Goal: Find contact information: Find contact information

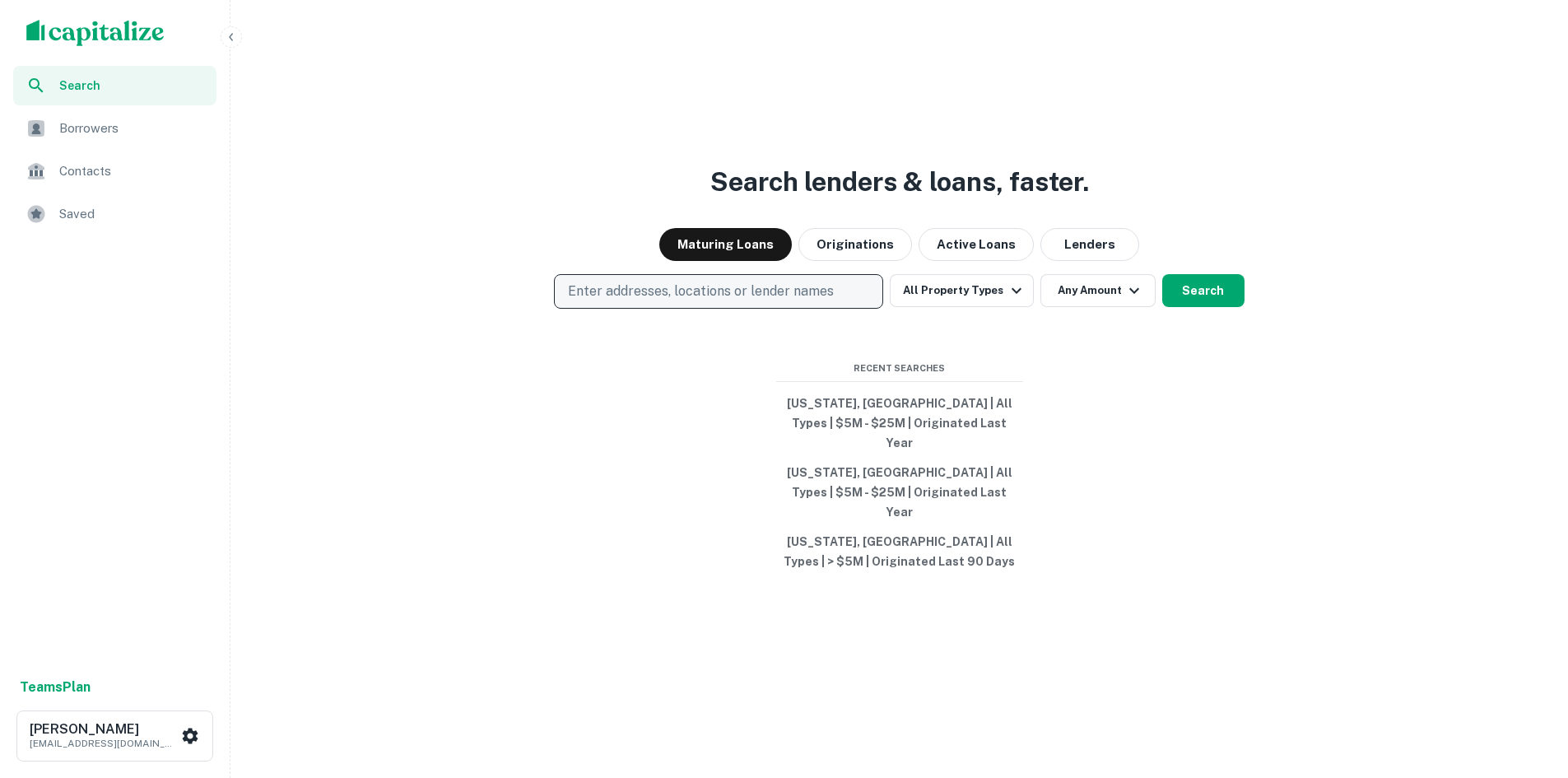
click at [683, 301] on p "Enter addresses, locations or lender names" at bounding box center [701, 291] width 266 height 20
type input "**********"
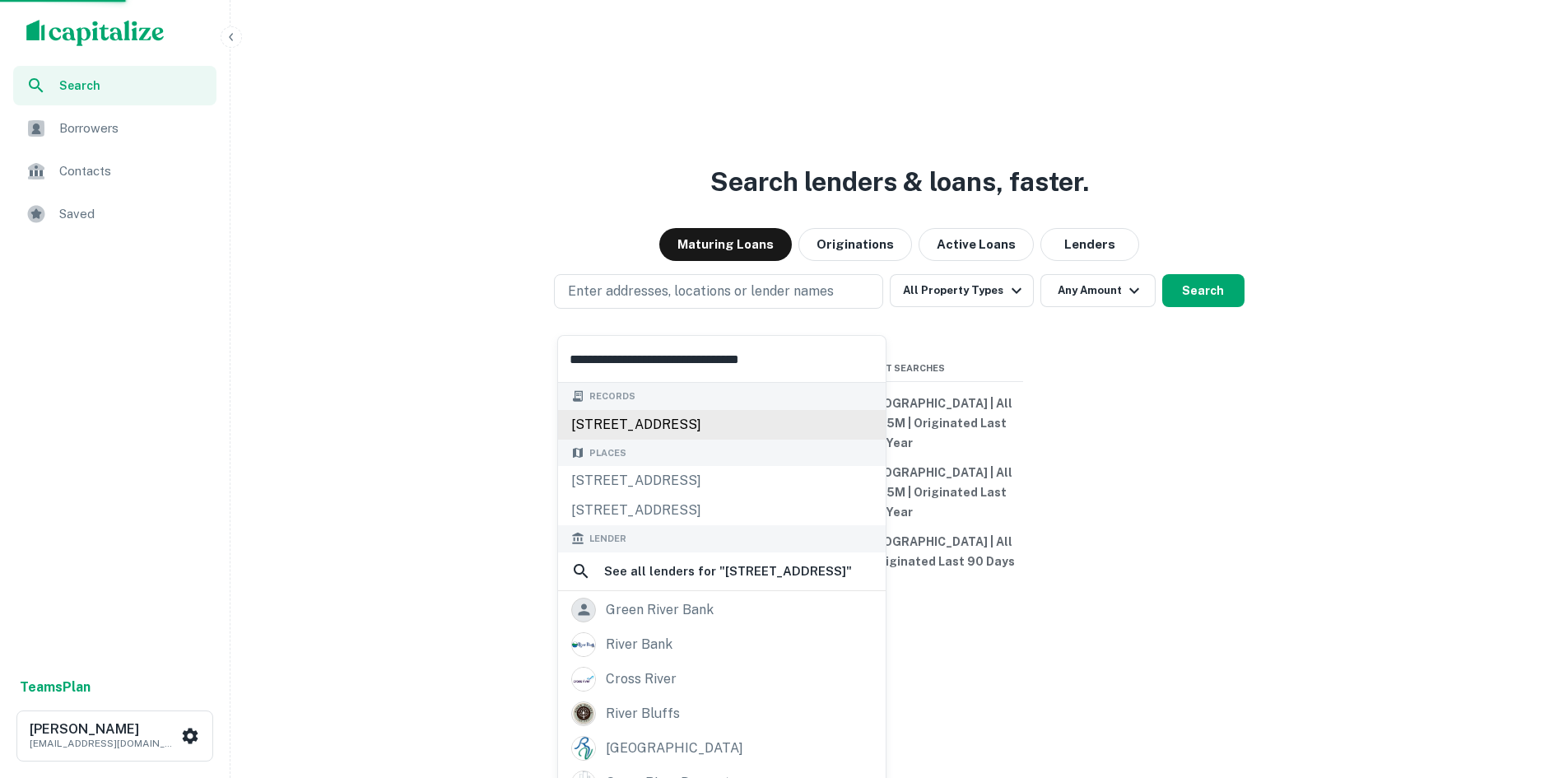
click at [747, 427] on div "8501 river rd, pennsauken, nj, 08110" at bounding box center [722, 425] width 327 height 29
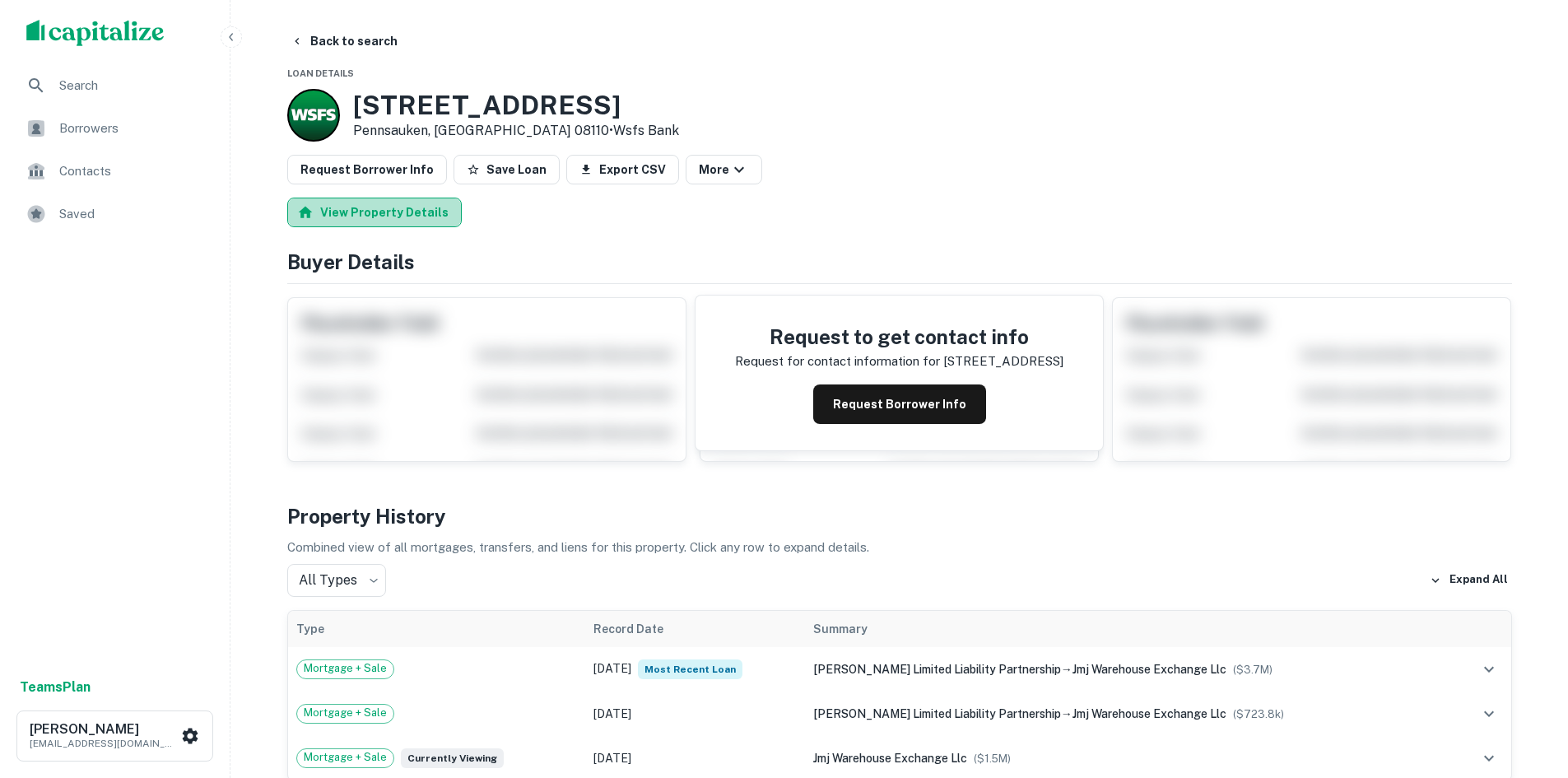
click at [422, 214] on button "View Property Details" at bounding box center [374, 212] width 174 height 29
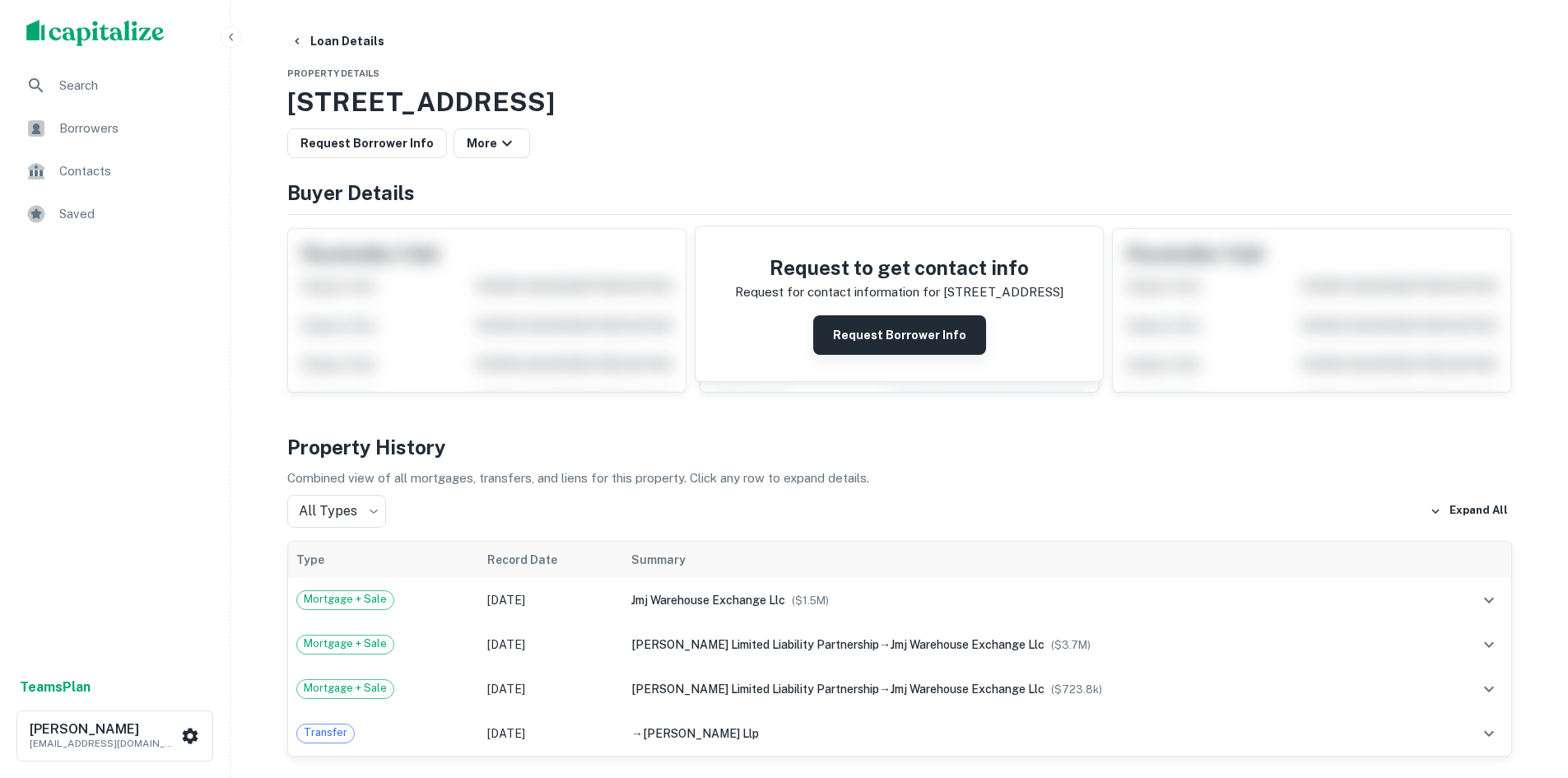
click at [870, 328] on button "Request Borrower Info" at bounding box center [900, 335] width 173 height 40
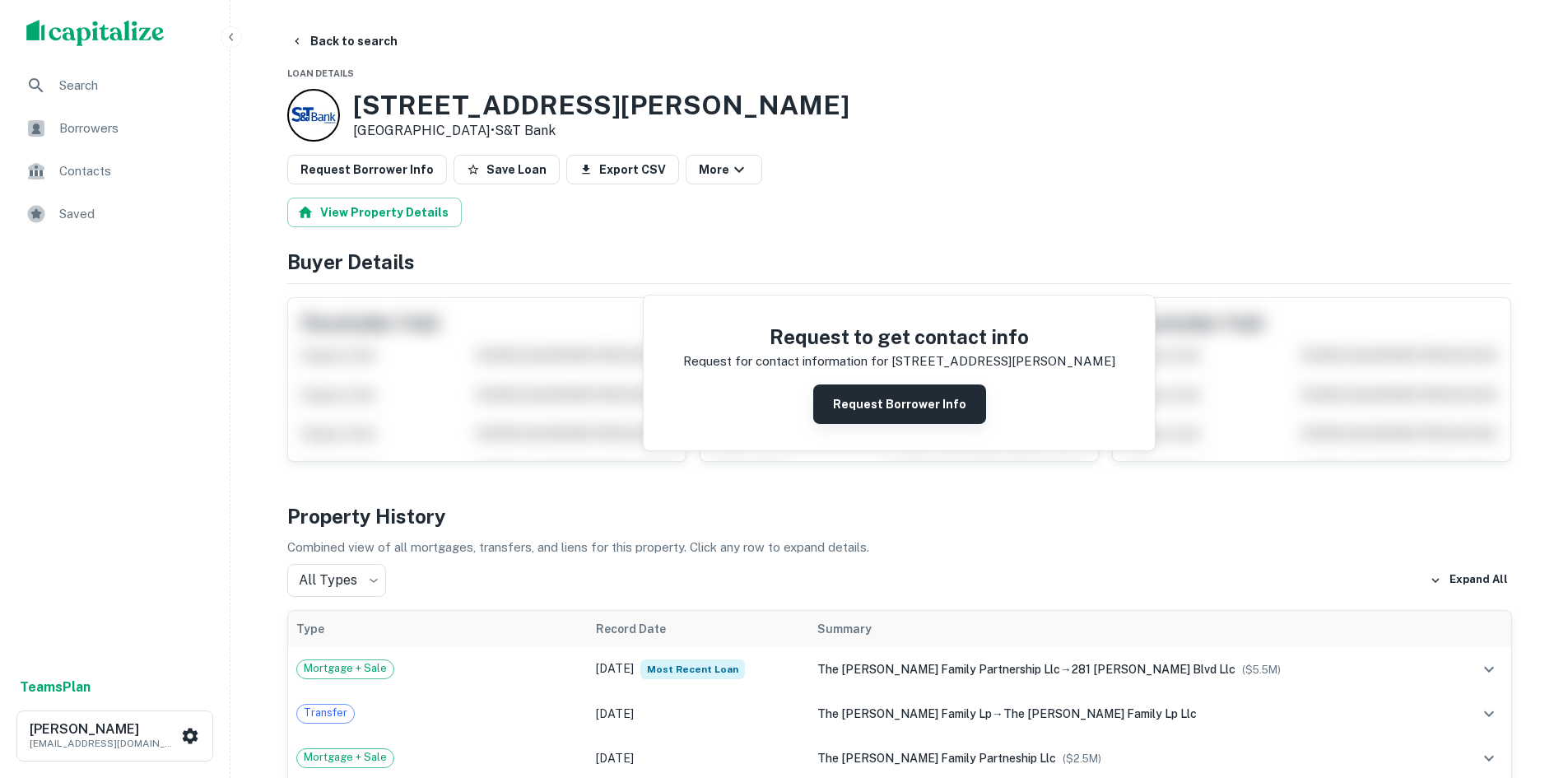
click at [886, 397] on button "Request Borrower Info" at bounding box center [900, 405] width 173 height 40
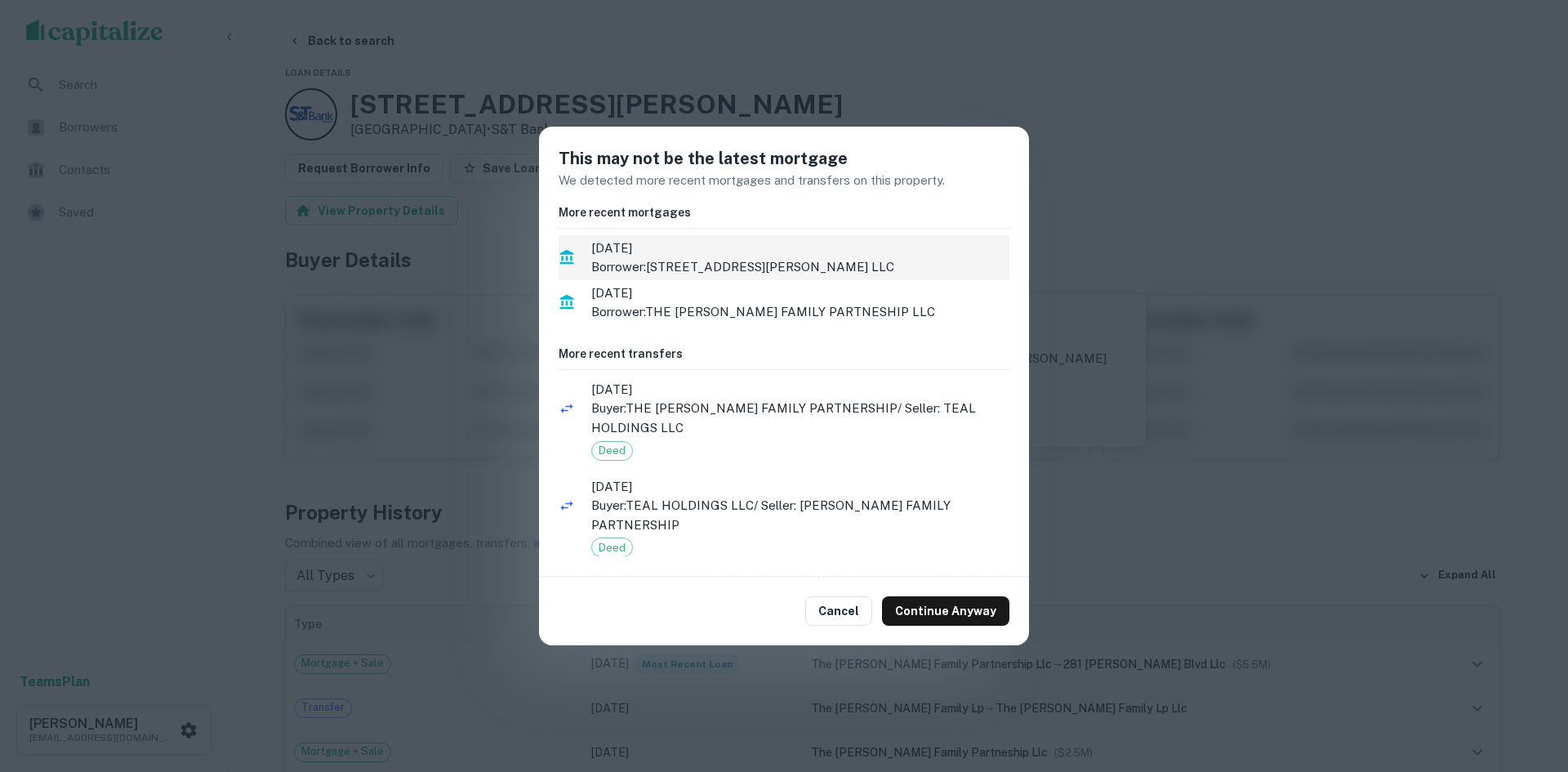
click at [677, 258] on p "Borrower: 281 BENIGNO BLVD LLC" at bounding box center [800, 267] width 418 height 20
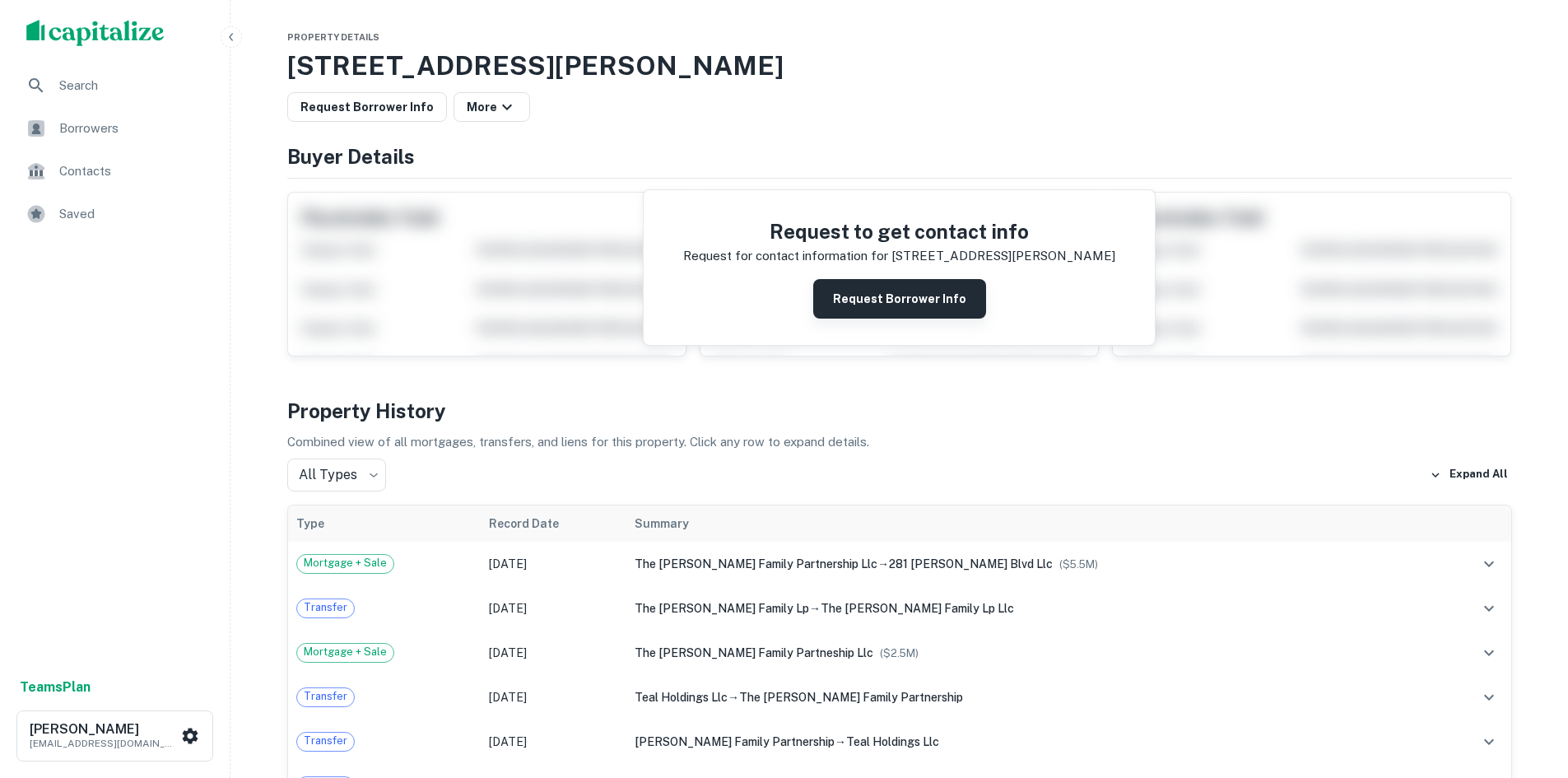
click at [868, 301] on button "Request Borrower Info" at bounding box center [900, 299] width 173 height 40
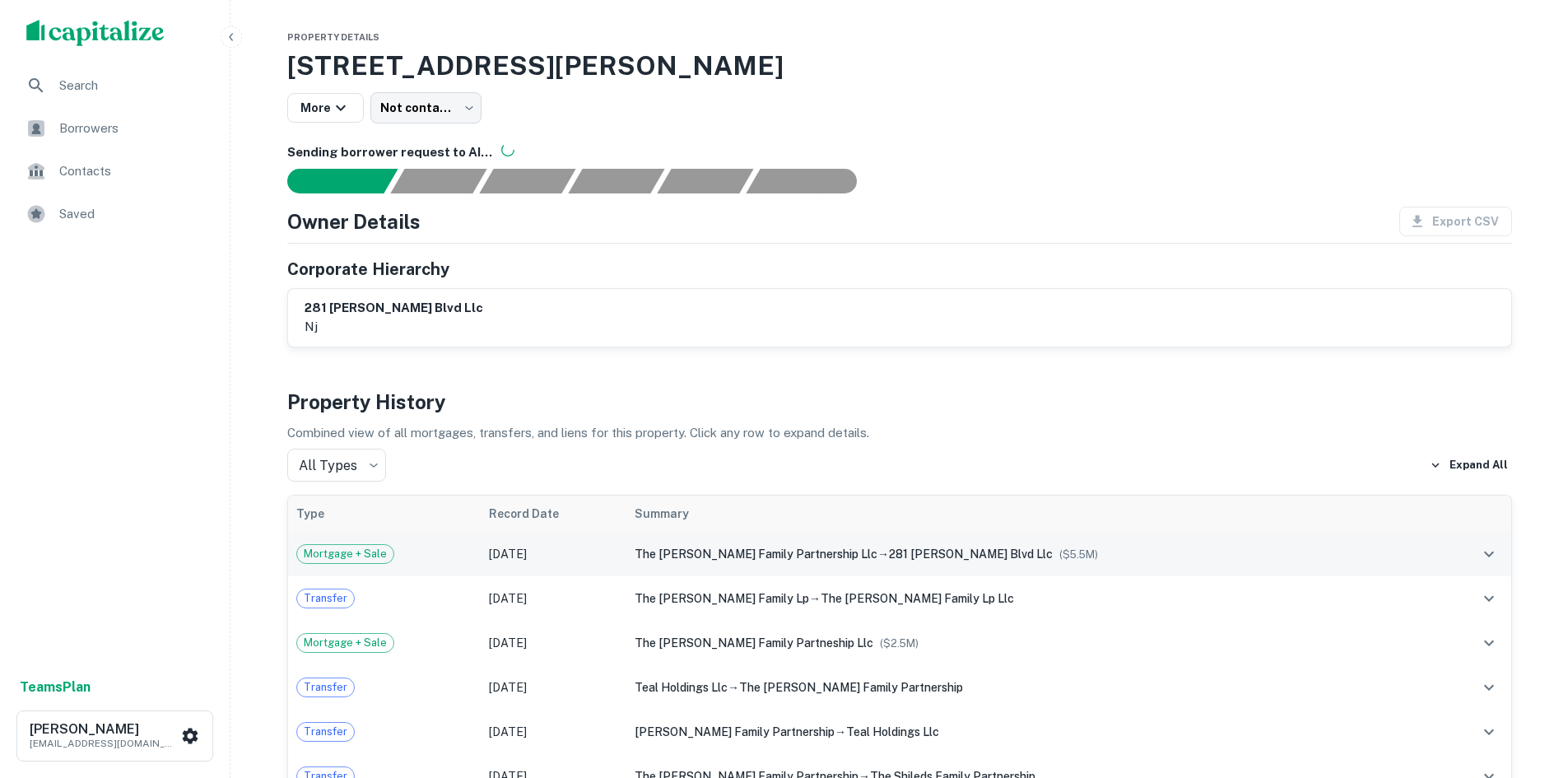
click at [365, 553] on span "Mortgage + Sale" at bounding box center [345, 554] width 96 height 16
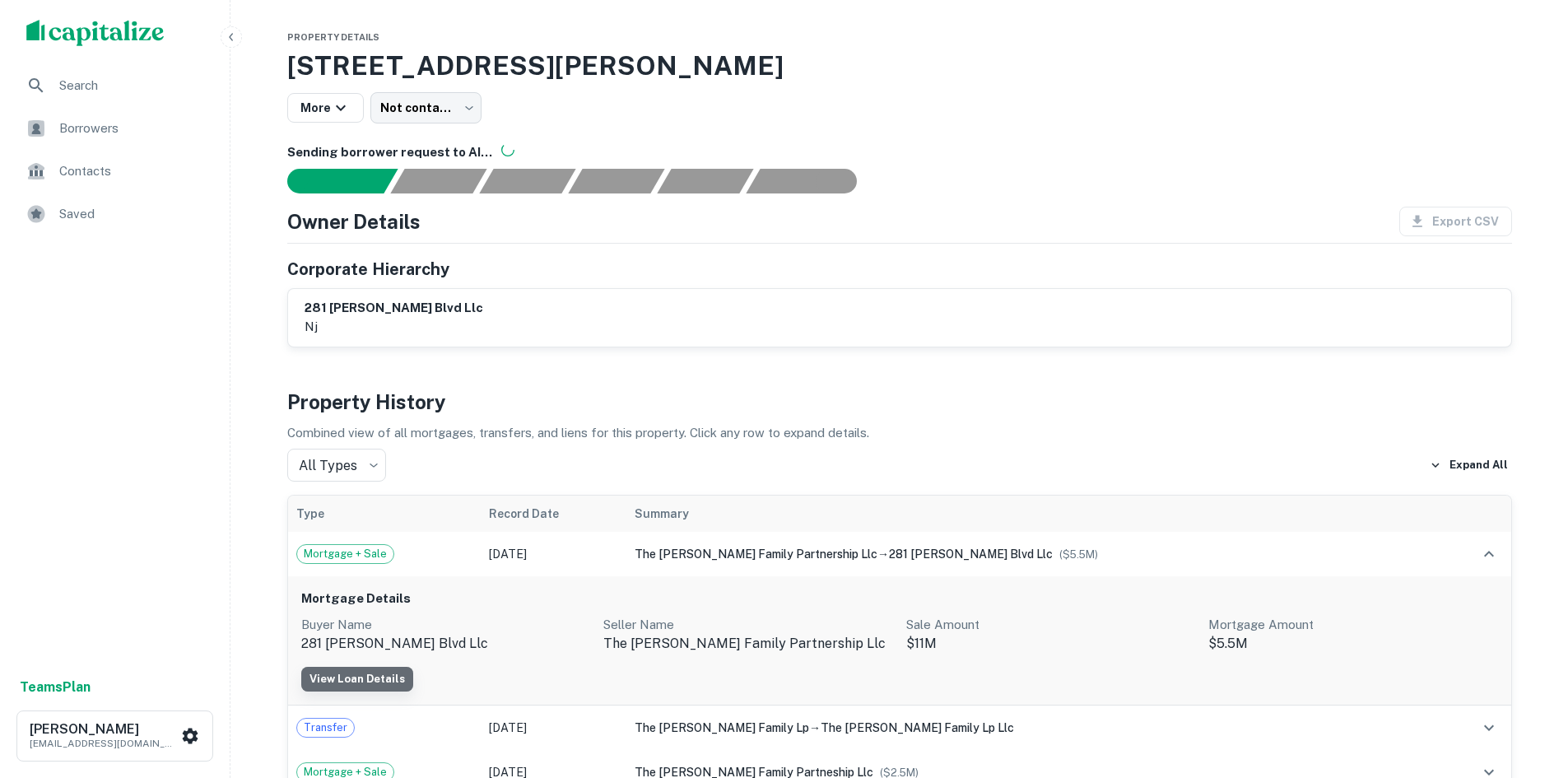
click at [367, 676] on link "View Loan Details" at bounding box center [357, 679] width 112 height 25
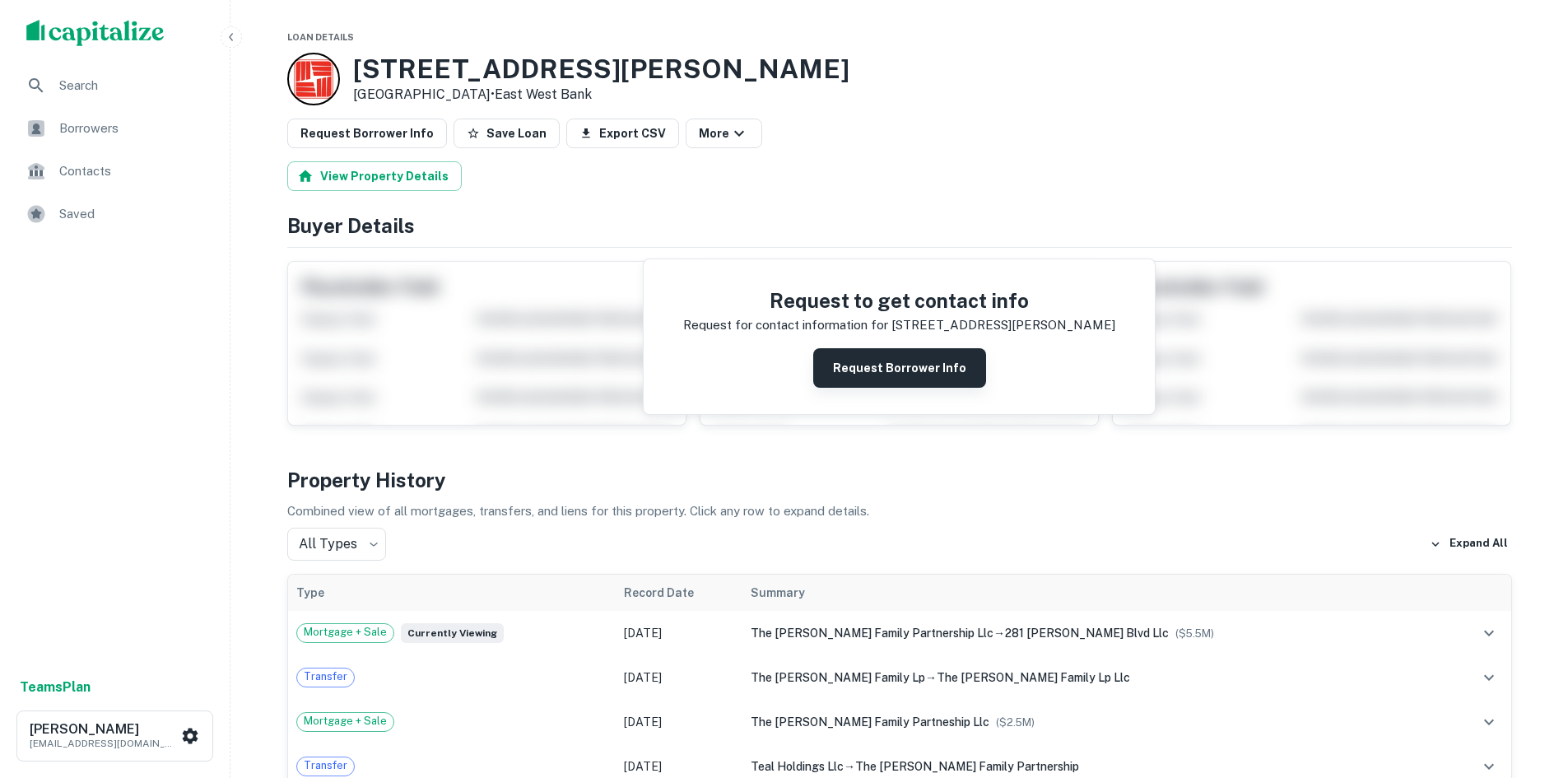
click at [904, 365] on button "Request Borrower Info" at bounding box center [900, 368] width 173 height 40
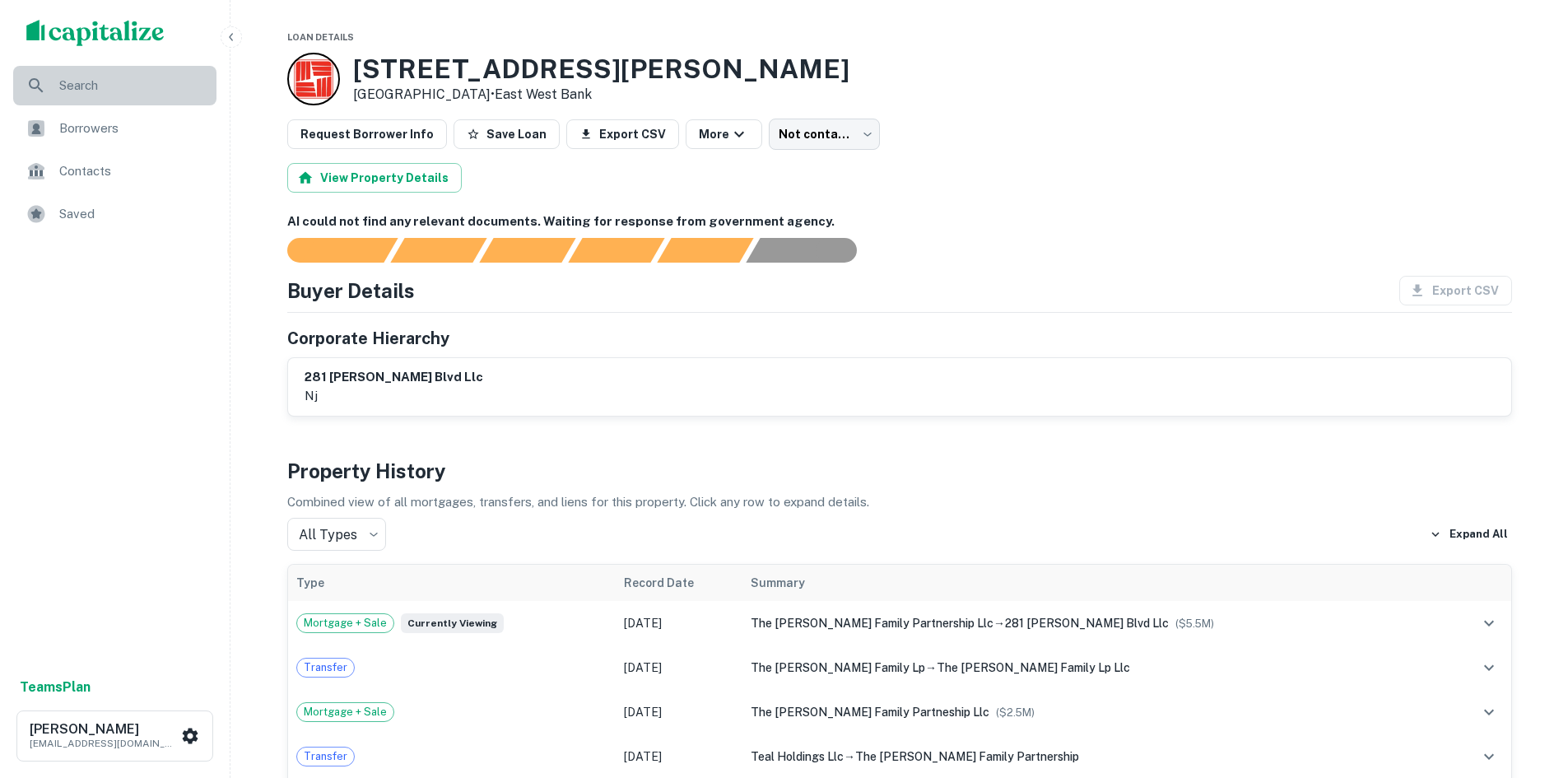
click at [103, 82] on span "Search" at bounding box center [133, 85] width 147 height 20
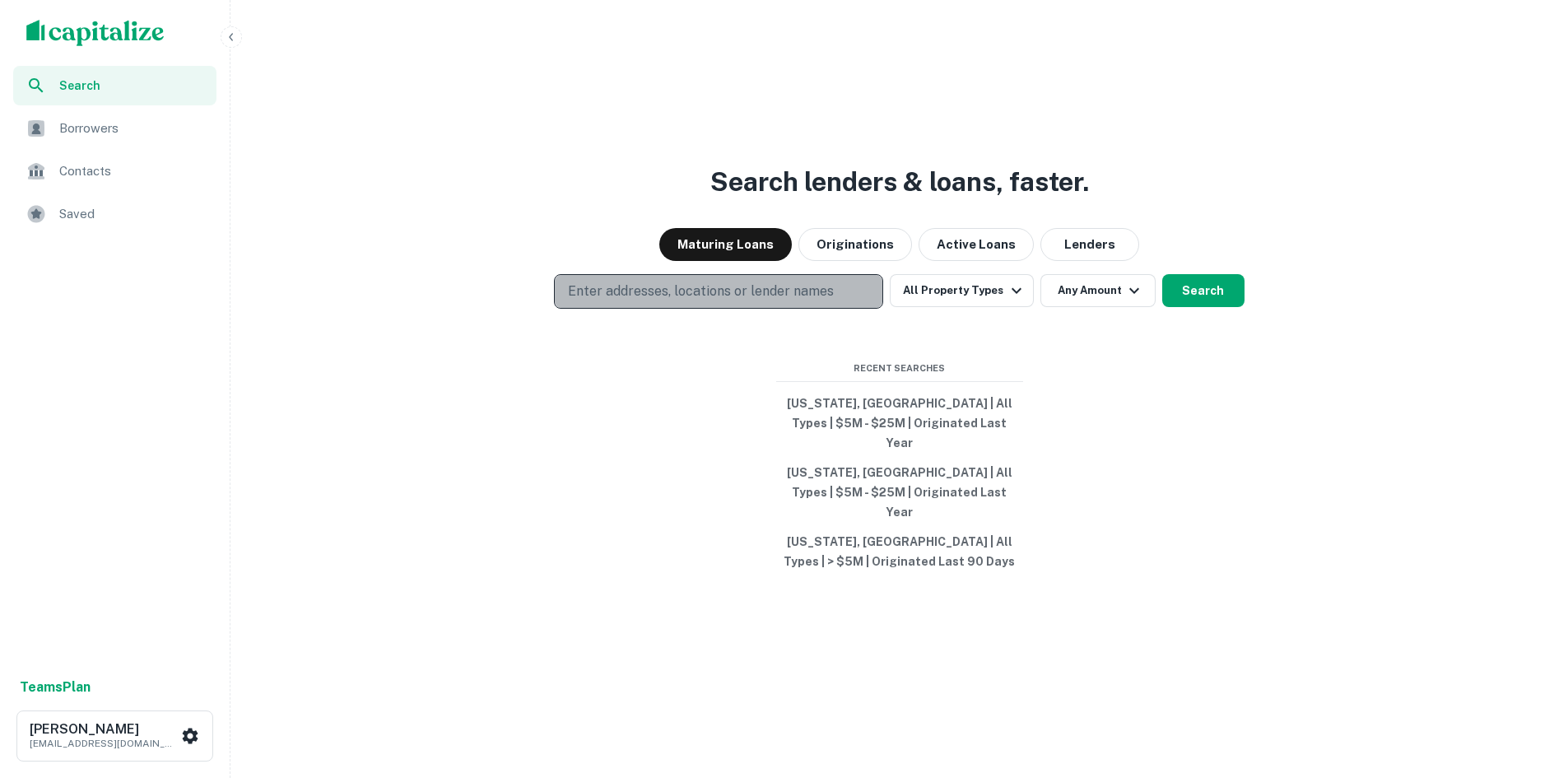
click at [606, 308] on button "Enter addresses, locations or lender names" at bounding box center [719, 291] width 329 height 35
type input "**********"
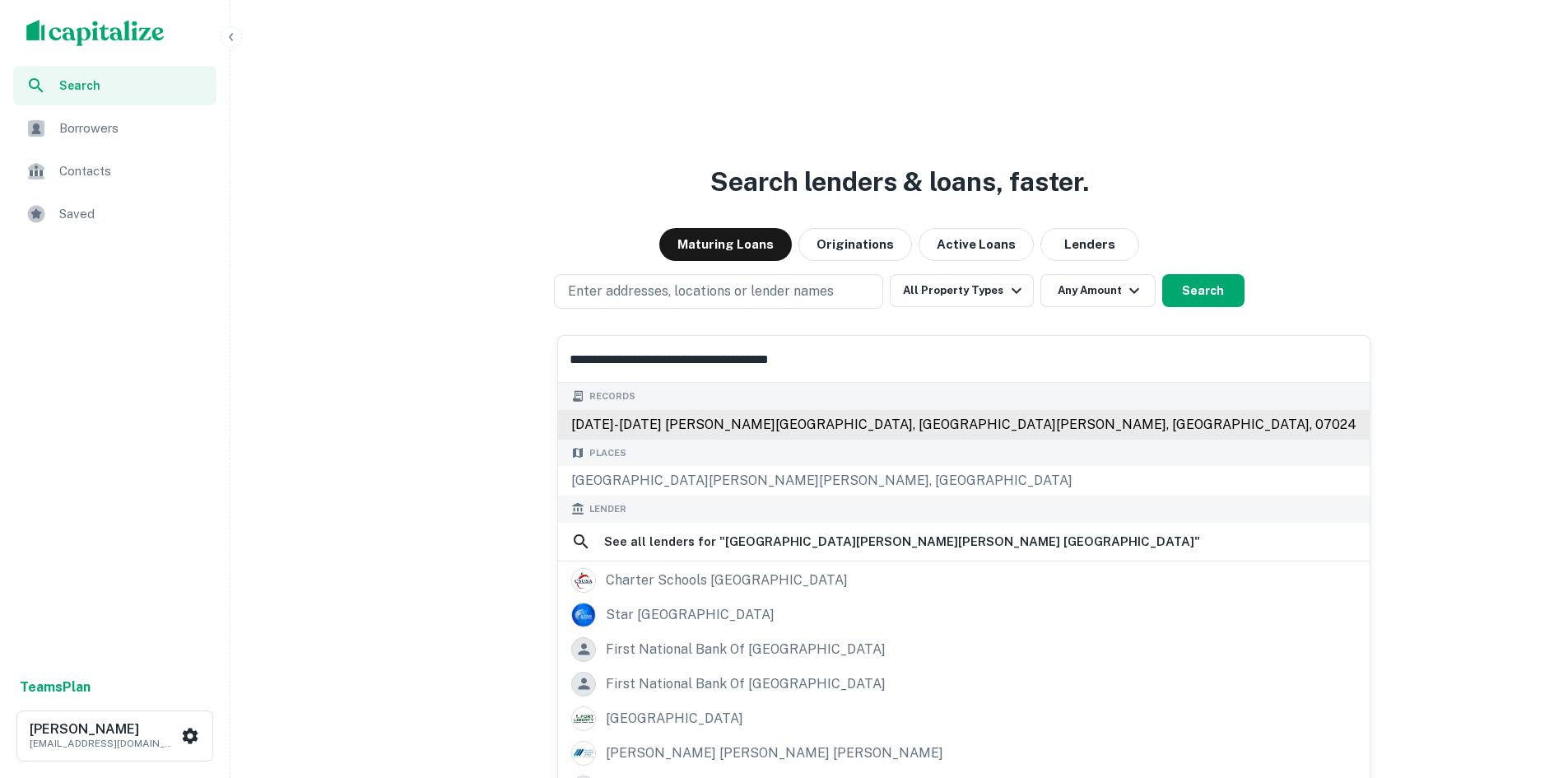
click at [671, 423] on div "1638-1642 schlosser st, fort lee, nj, 07024" at bounding box center [963, 425] width 812 height 29
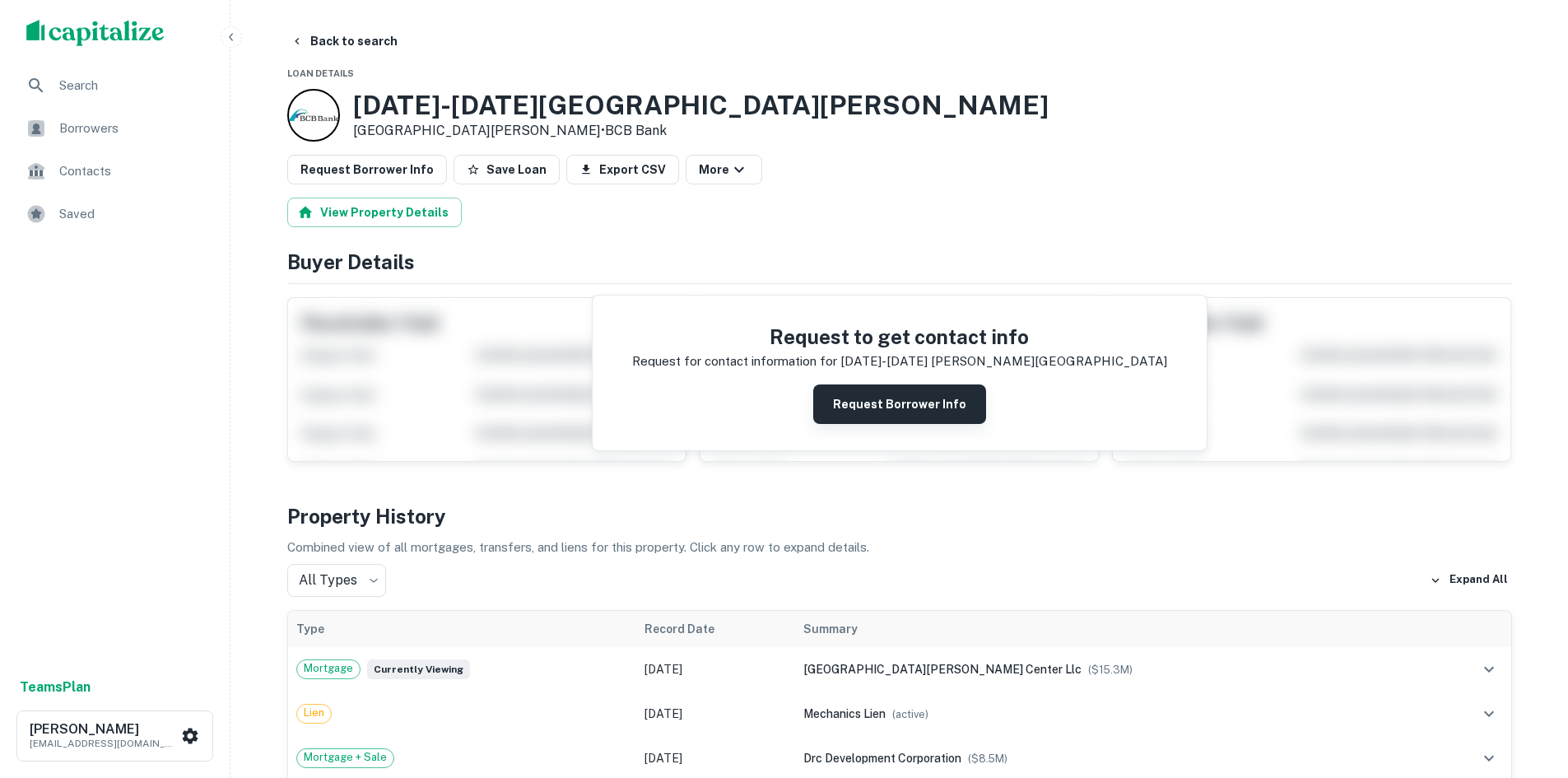
click at [880, 410] on button "Request Borrower Info" at bounding box center [900, 405] width 173 height 40
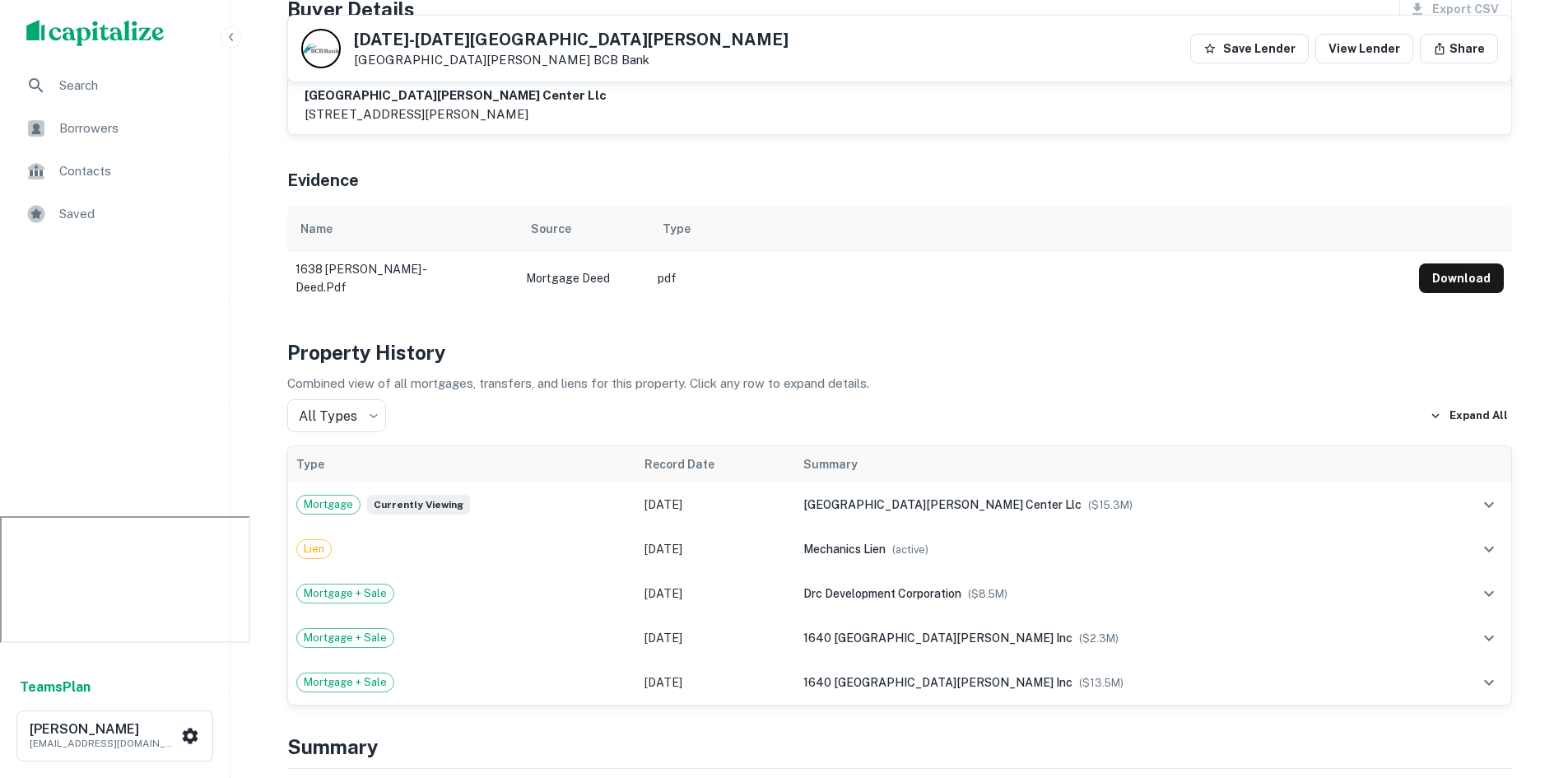
scroll to position [165, 0]
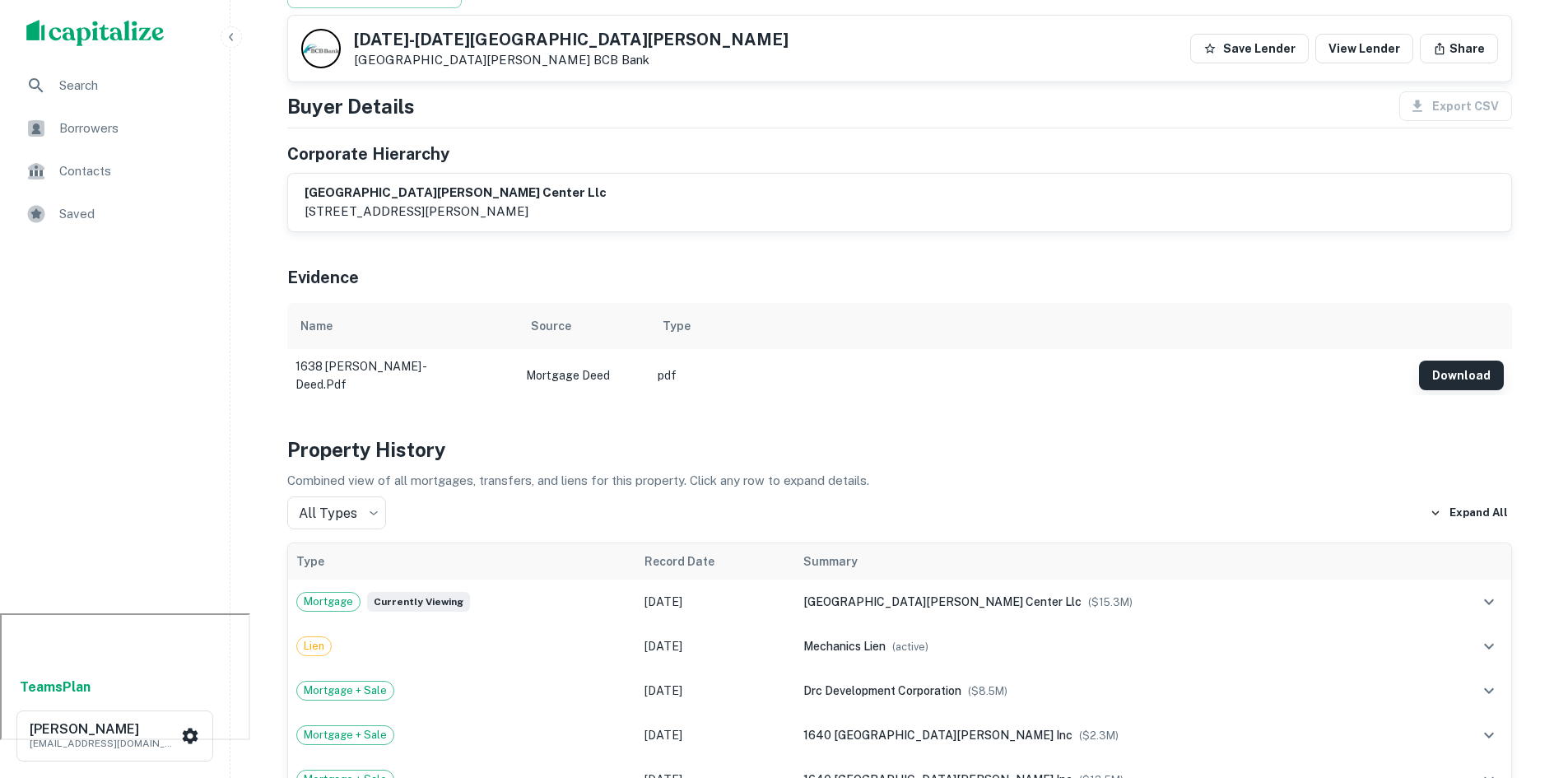
click at [1442, 374] on button "Download" at bounding box center [1461, 375] width 85 height 29
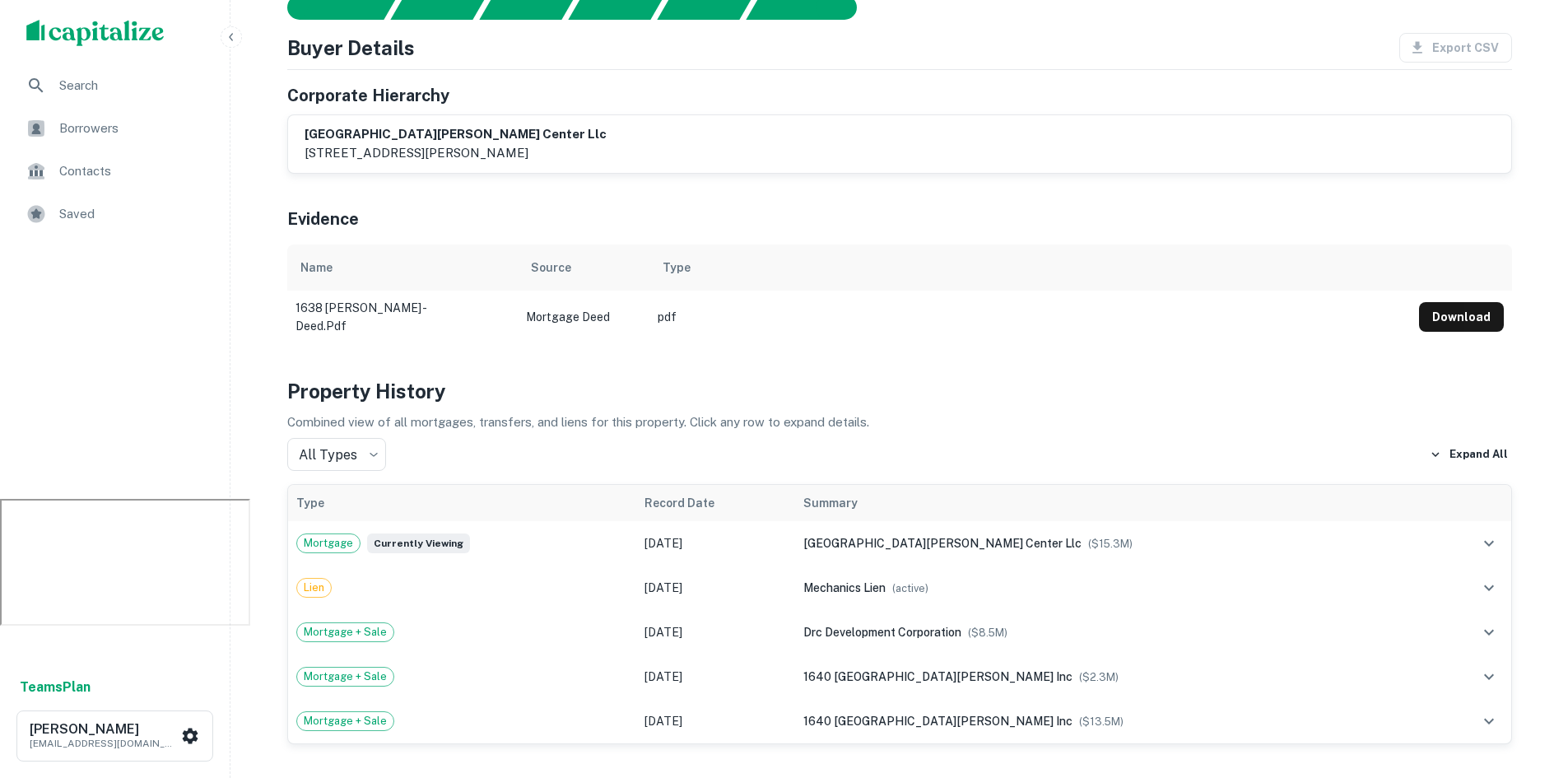
scroll to position [481, 0]
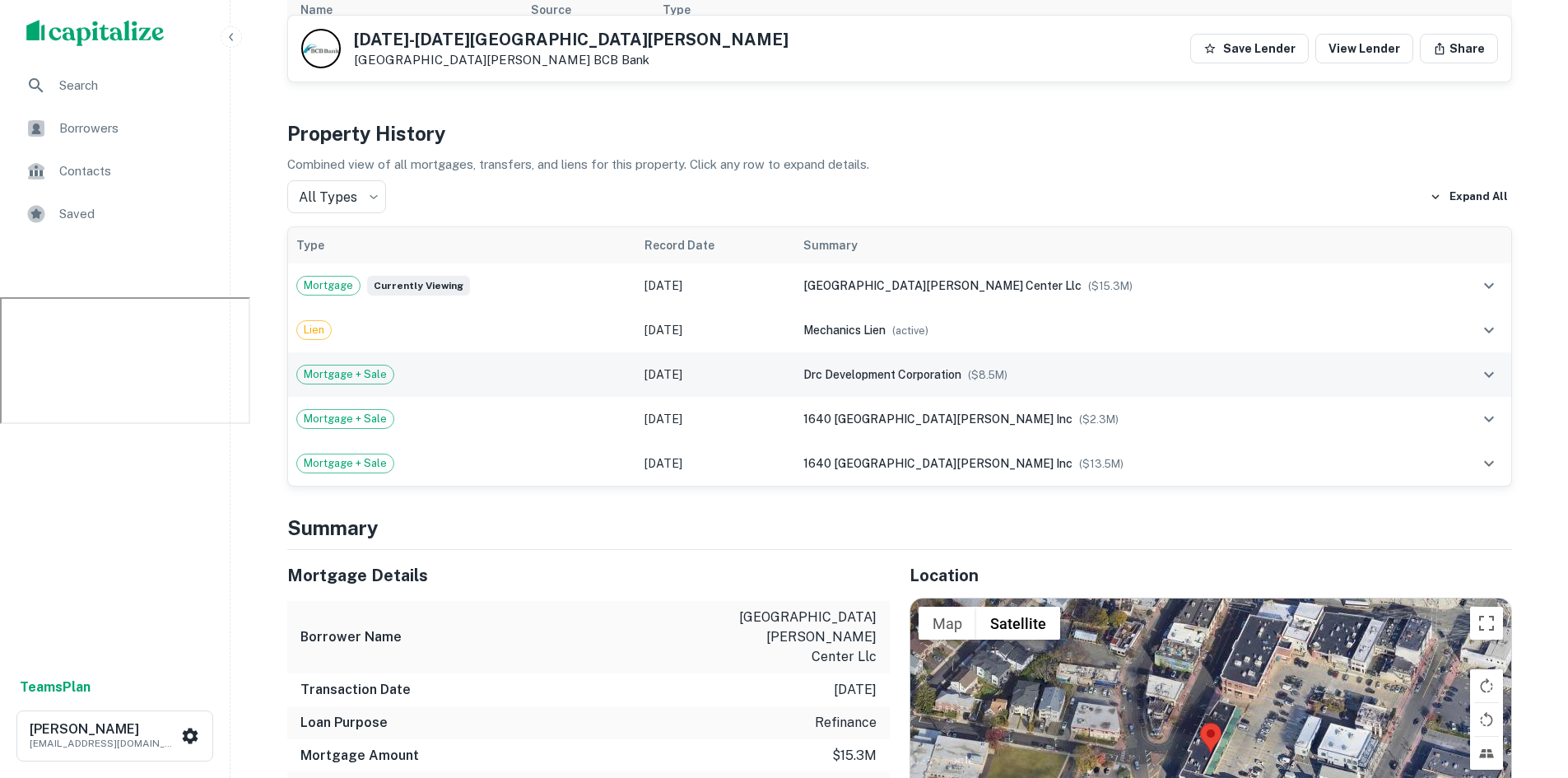
click at [360, 383] on span "Mortgage + Sale" at bounding box center [345, 374] width 96 height 16
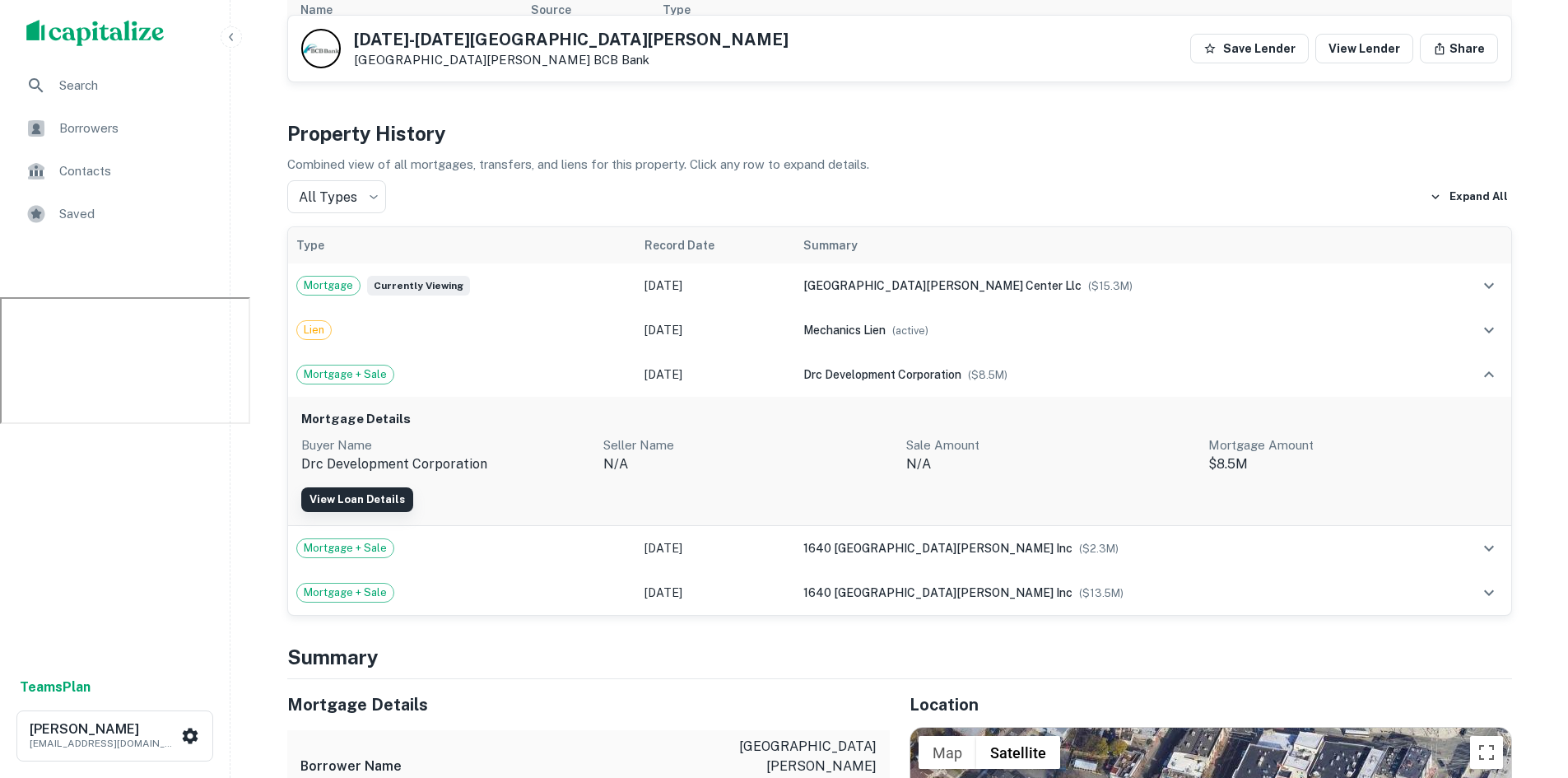
click at [373, 505] on link "View Loan Details" at bounding box center [357, 500] width 112 height 25
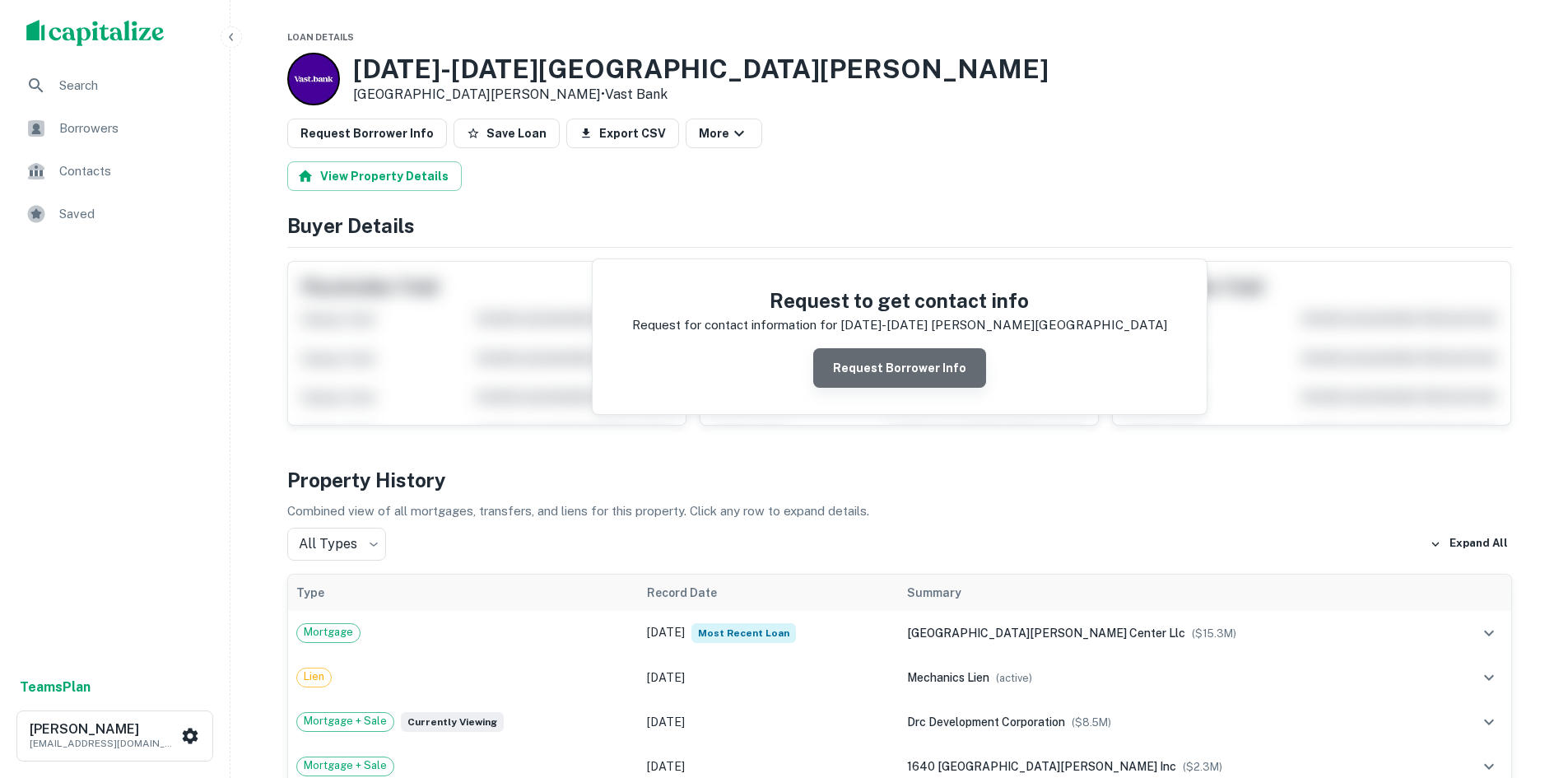
click at [910, 370] on button "Request Borrower Info" at bounding box center [900, 368] width 173 height 40
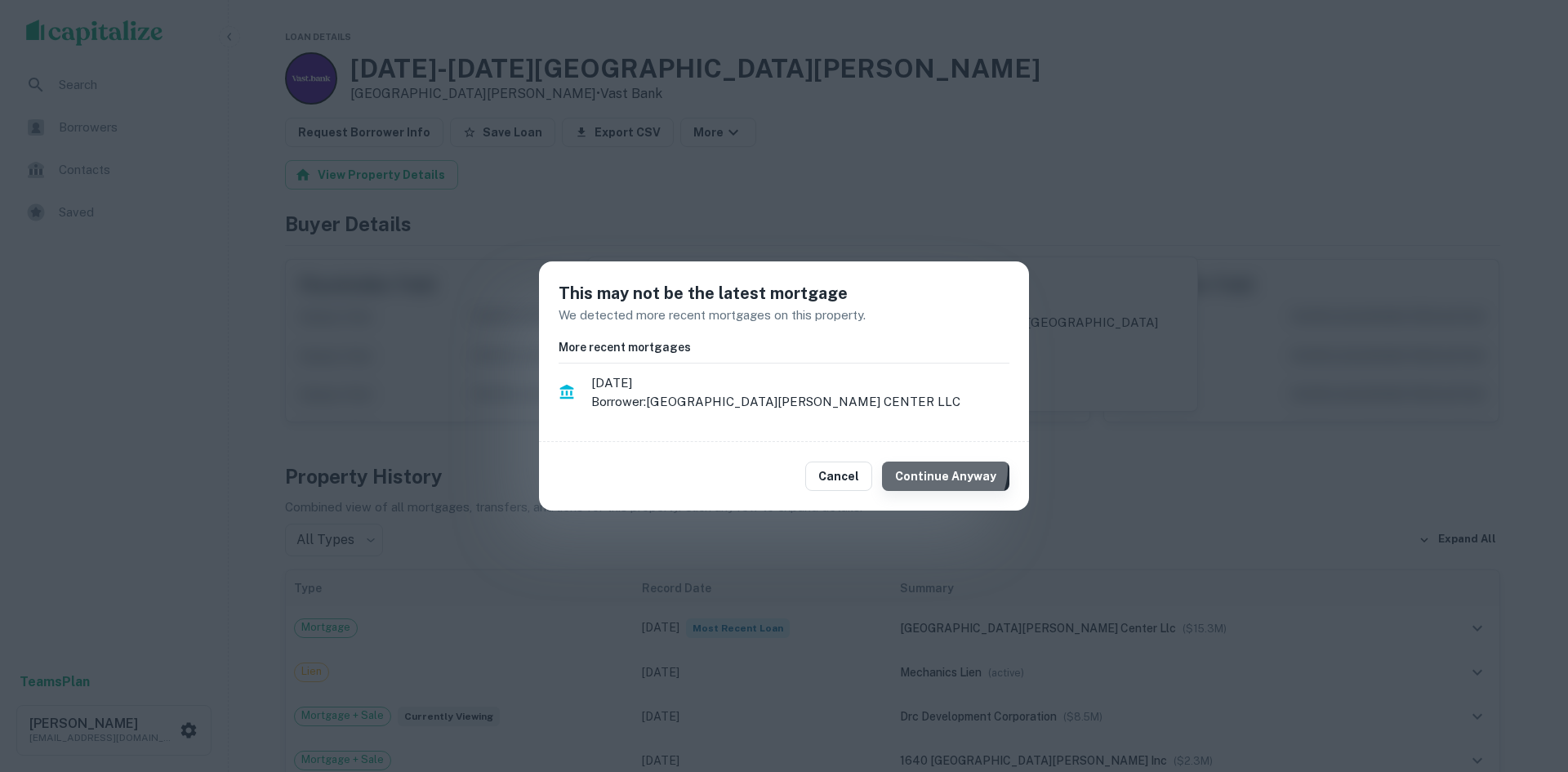
click at [943, 469] on button "Continue Anyway" at bounding box center [945, 476] width 127 height 29
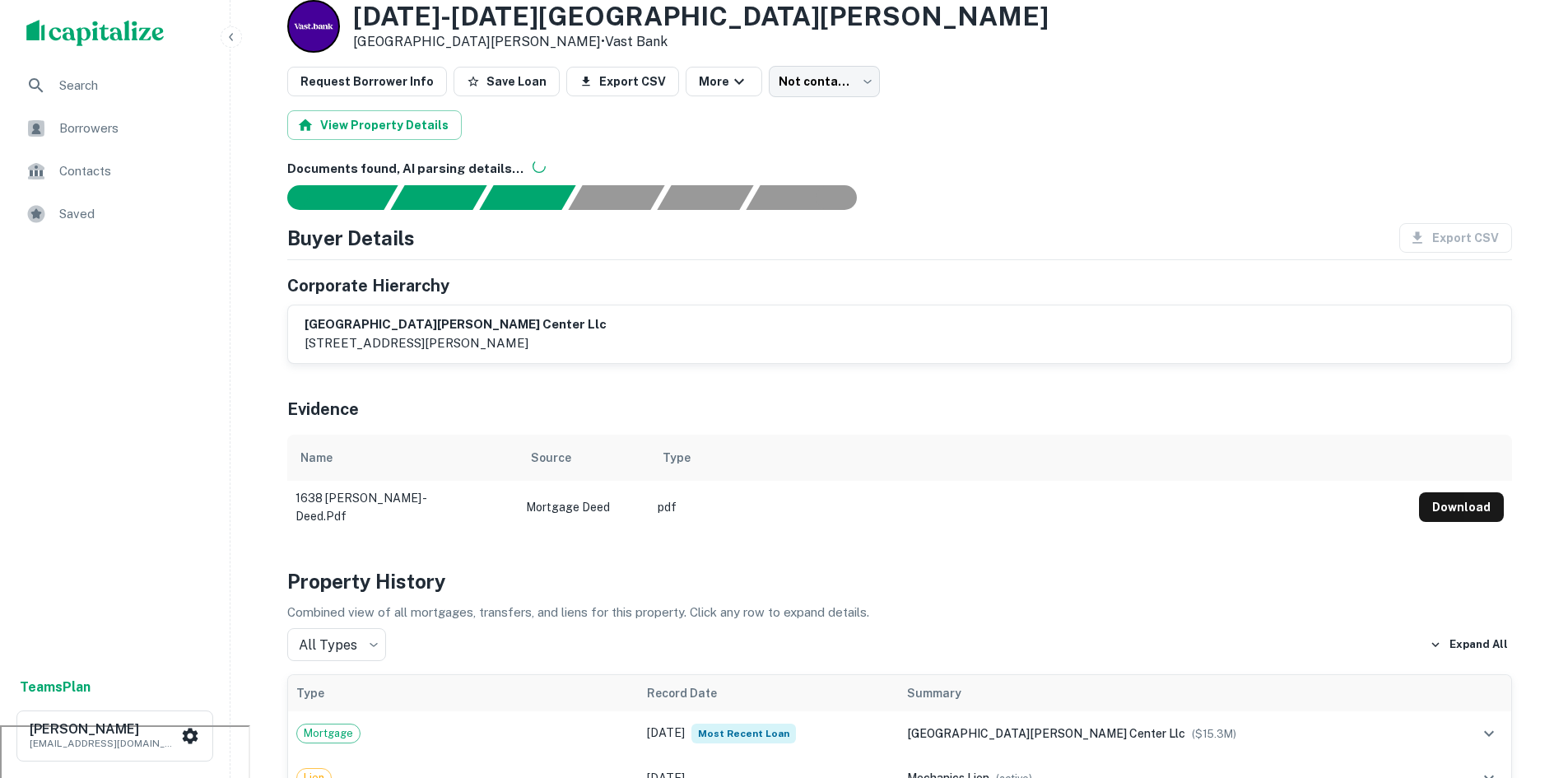
scroll to position [82, 0]
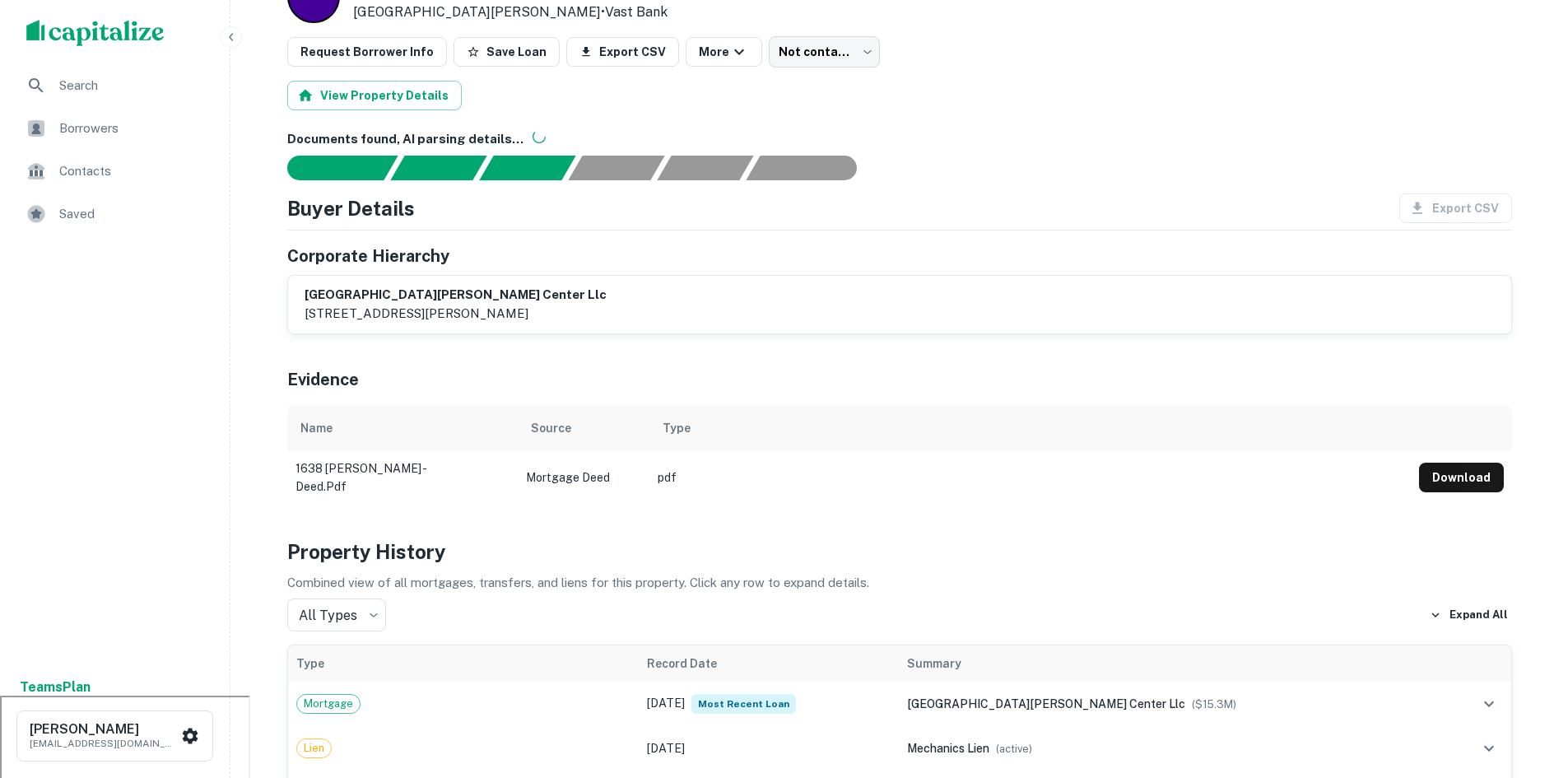
drag, startPoint x: 384, startPoint y: 308, endPoint x: 552, endPoint y: 313, distance: 168.1
click at [552, 313] on p "[STREET_ADDRESS][PERSON_NAME]" at bounding box center [456, 314] width 302 height 20
click at [558, 309] on p "[STREET_ADDRESS][PERSON_NAME]" at bounding box center [456, 314] width 302 height 20
click at [432, 308] on p "[STREET_ADDRESS][PERSON_NAME]" at bounding box center [456, 314] width 302 height 20
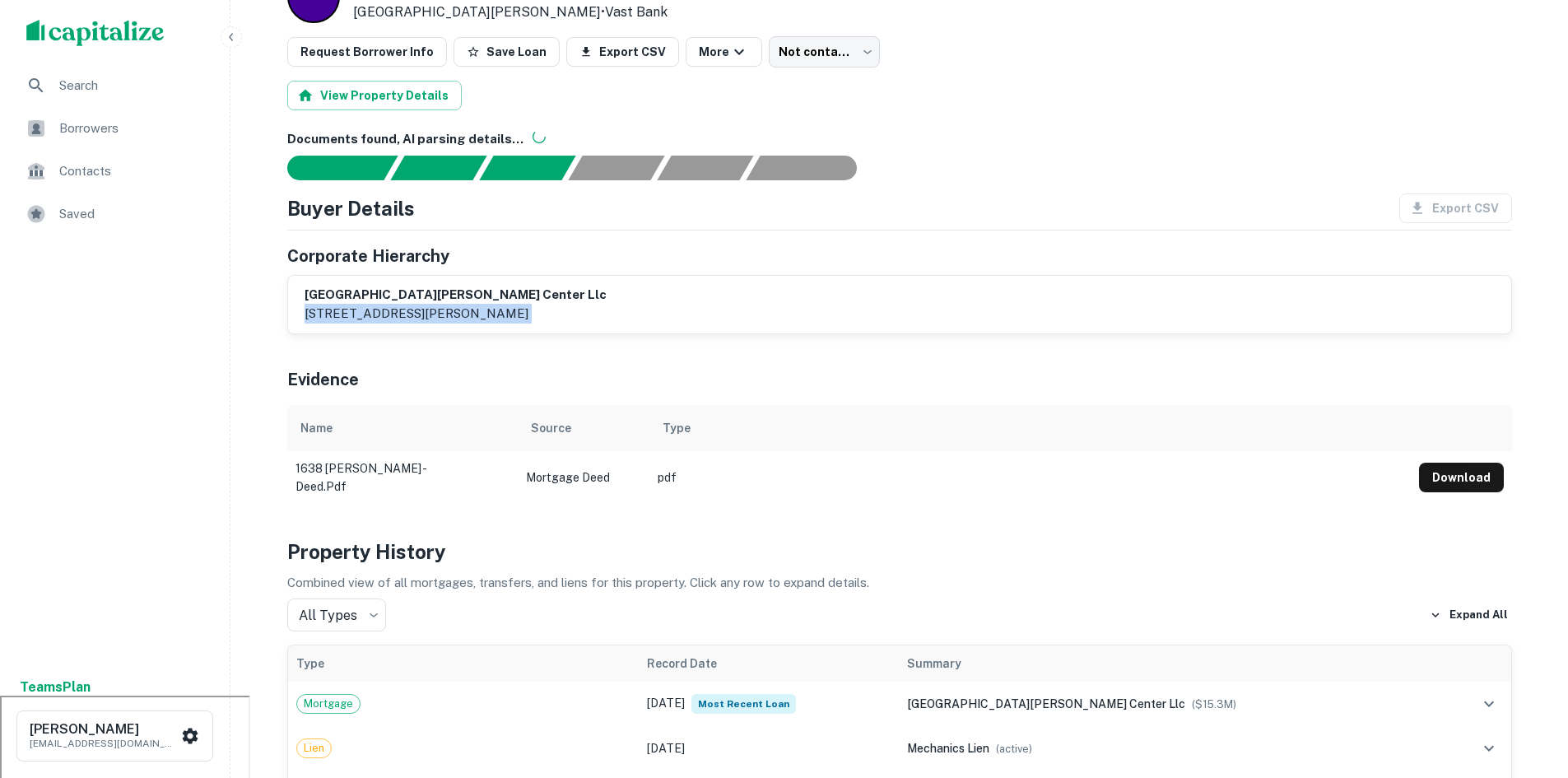
click at [432, 308] on p "[STREET_ADDRESS][PERSON_NAME]" at bounding box center [456, 314] width 302 height 20
copy div "[STREET_ADDRESS][PERSON_NAME]"
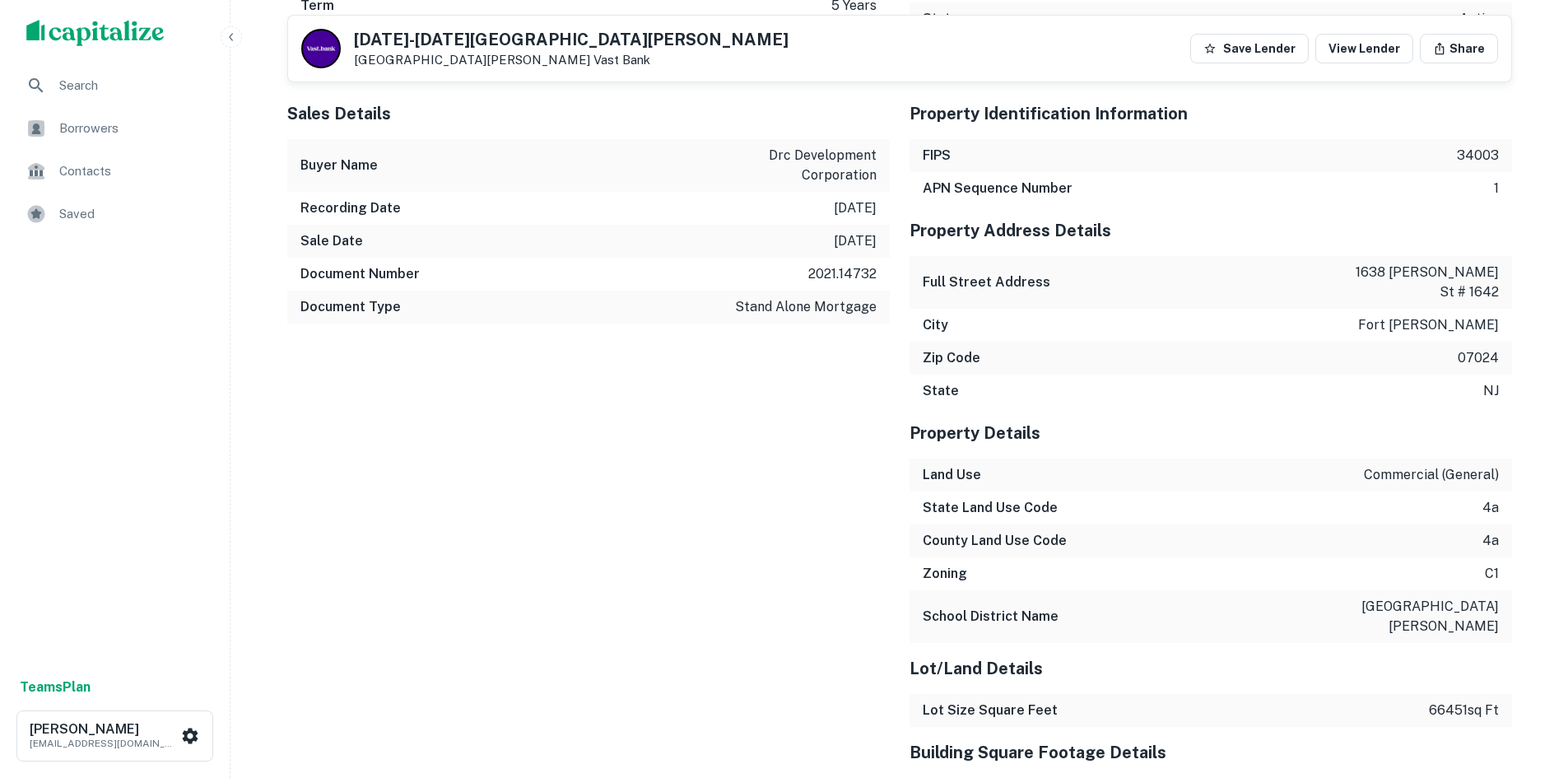
scroll to position [1647, 0]
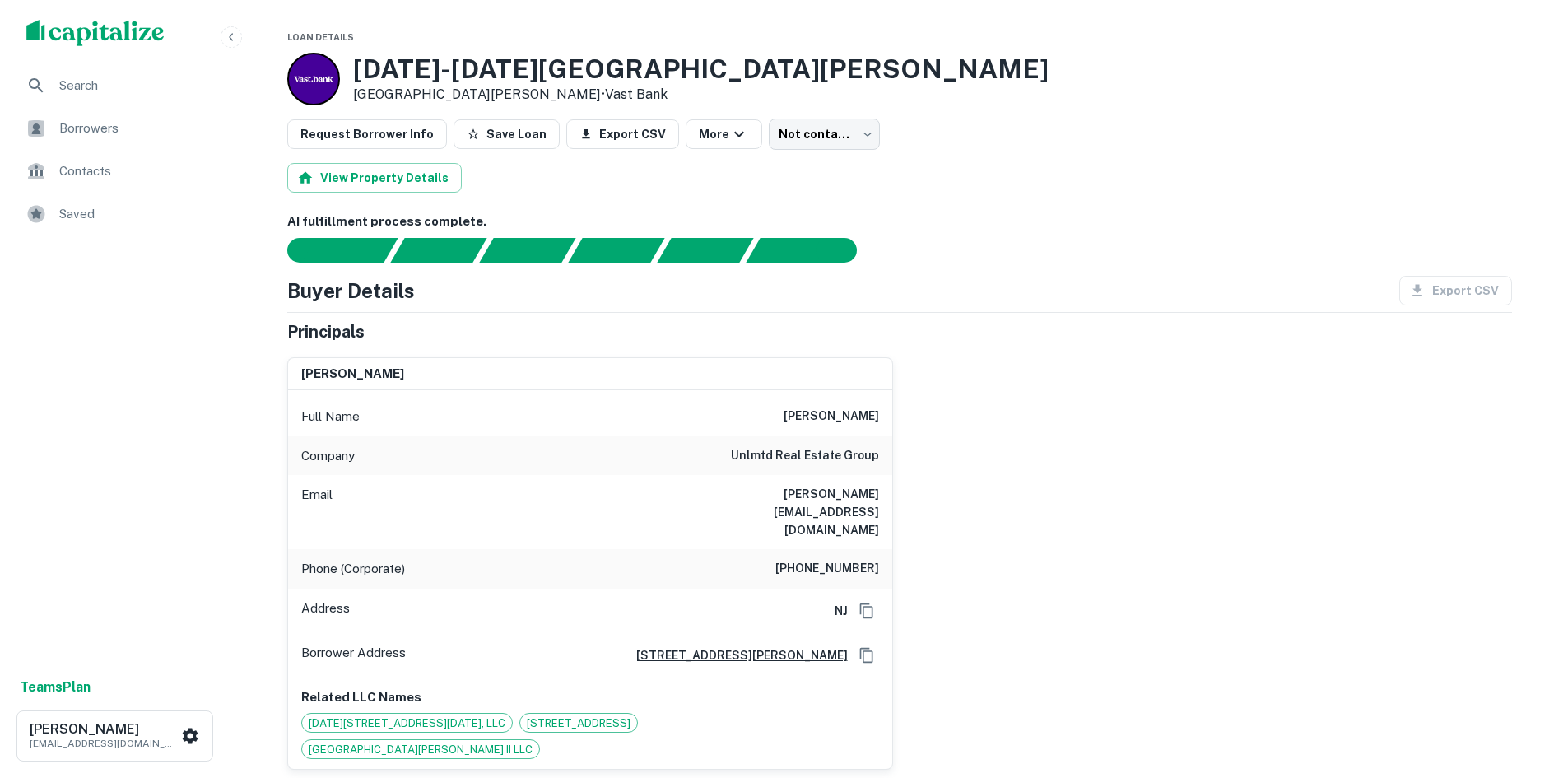
click at [853, 559] on h6 "(201) 643-6161" at bounding box center [827, 568] width 104 height 20
copy h6 "(201) 643-6161"
click at [1114, 411] on div "tony loconte Full Name tony loconte Company unlmtd real estate group Email tony…" at bounding box center [892, 557] width 1238 height 426
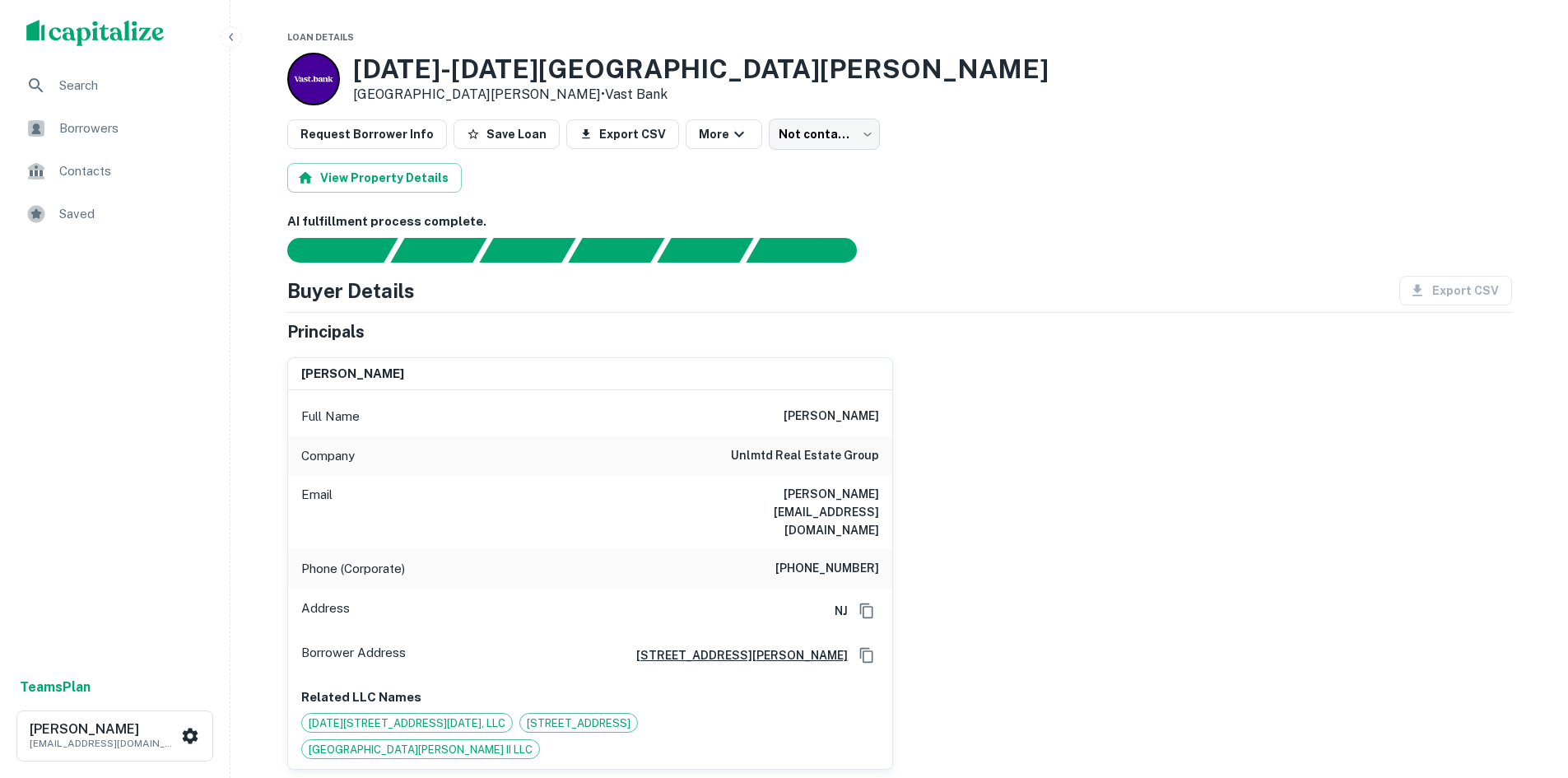
click at [777, 491] on h6 "tony@unlmtdrealestate.com" at bounding box center [781, 512] width 198 height 55
copy h6 "tony@unlmtdrealestate.com"
click at [846, 549] on div "Phone (Corporate) (201) 643-6161" at bounding box center [591, 569] width 605 height 40
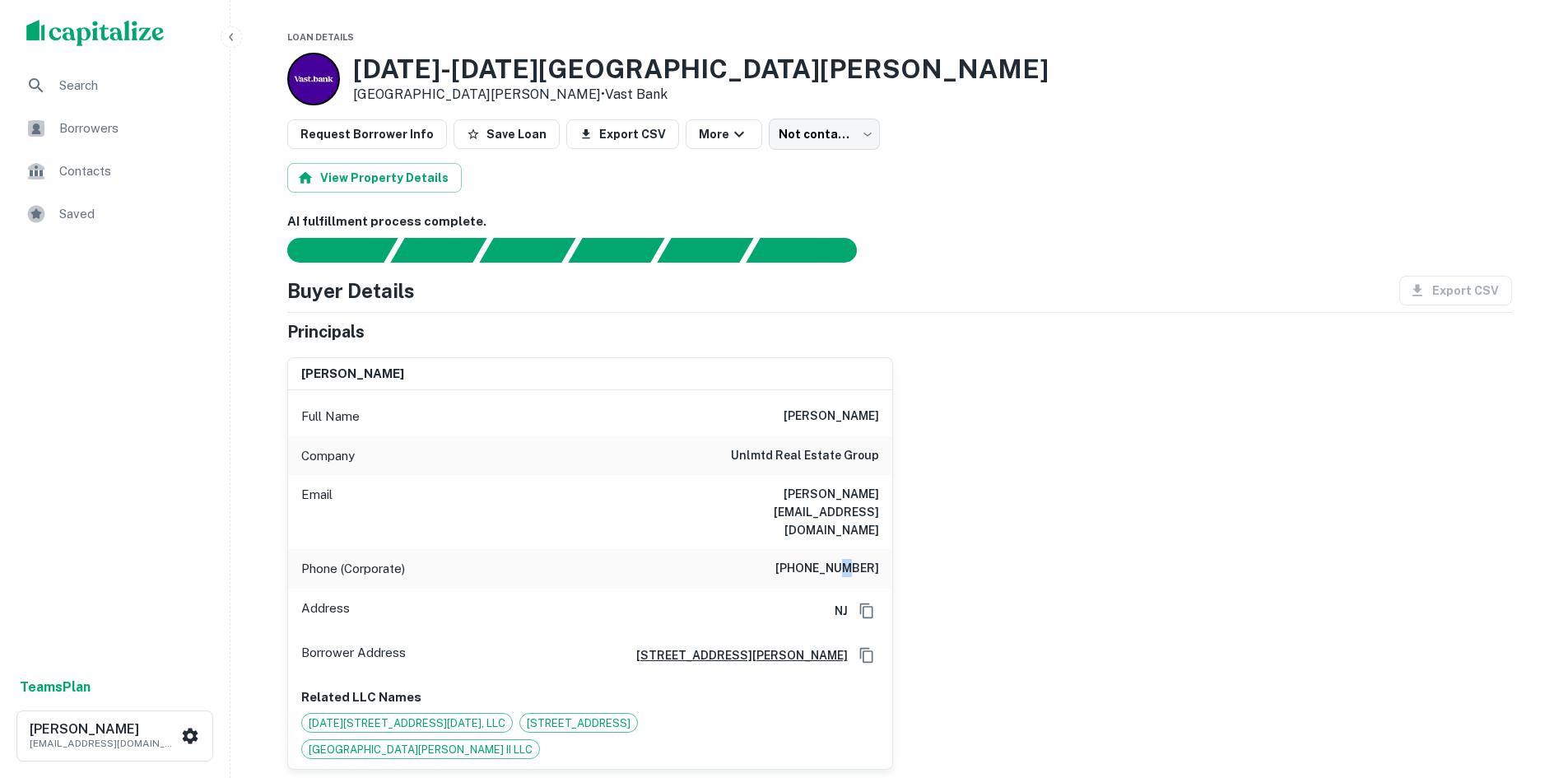
click at [846, 549] on div "Phone (Corporate) (201) 643-6161" at bounding box center [591, 569] width 605 height 40
copy h6 "(201) 643-6161"
